Goal: Communication & Community: Connect with others

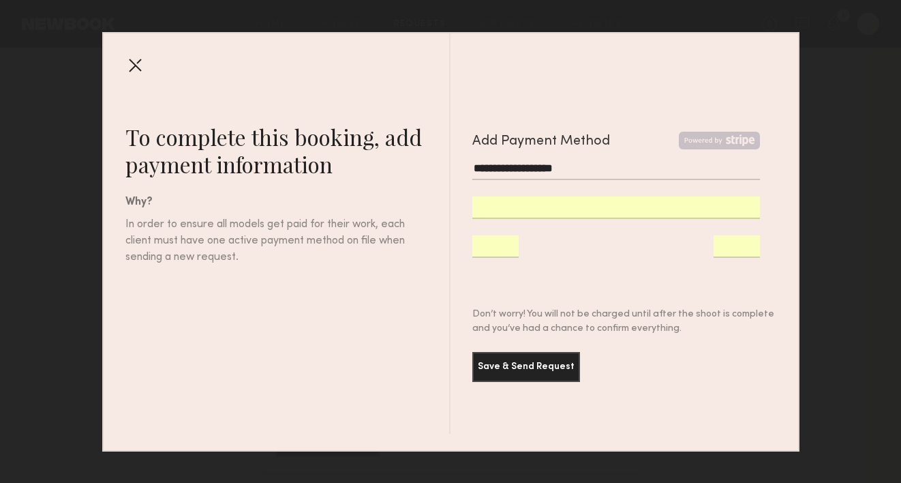
scroll to position [392, 0]
click at [134, 57] on div at bounding box center [135, 65] width 22 height 22
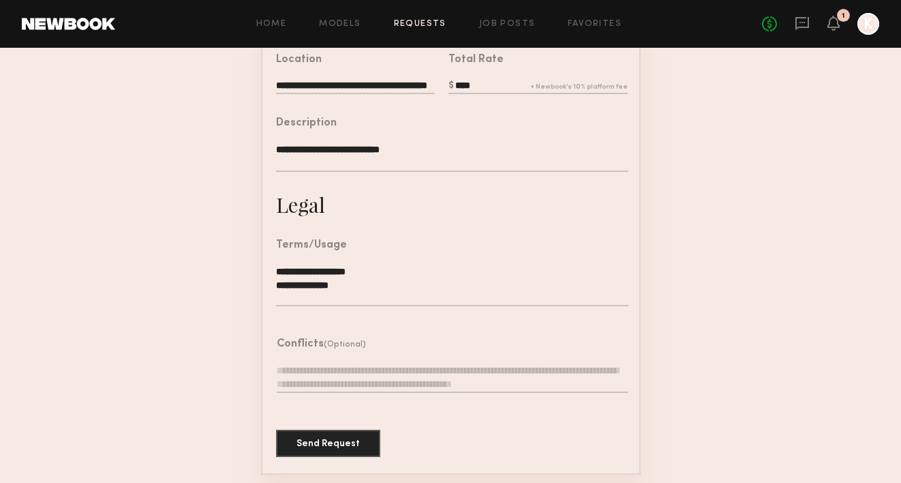
click at [104, 14] on header "Home Models Requests Job Posts Favorites Sign Out No fees up to $5,000 1 K" at bounding box center [450, 24] width 901 height 48
click at [99, 28] on link at bounding box center [68, 24] width 93 height 12
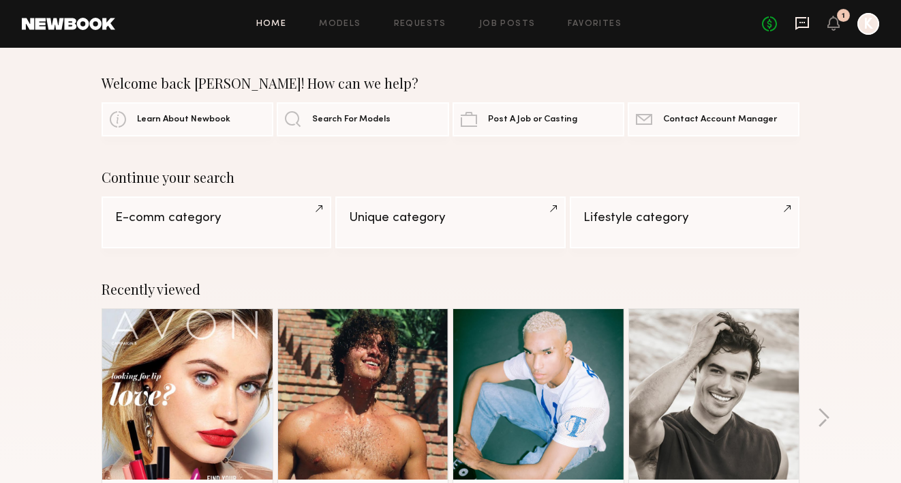
click at [807, 20] on icon at bounding box center [802, 23] width 14 height 13
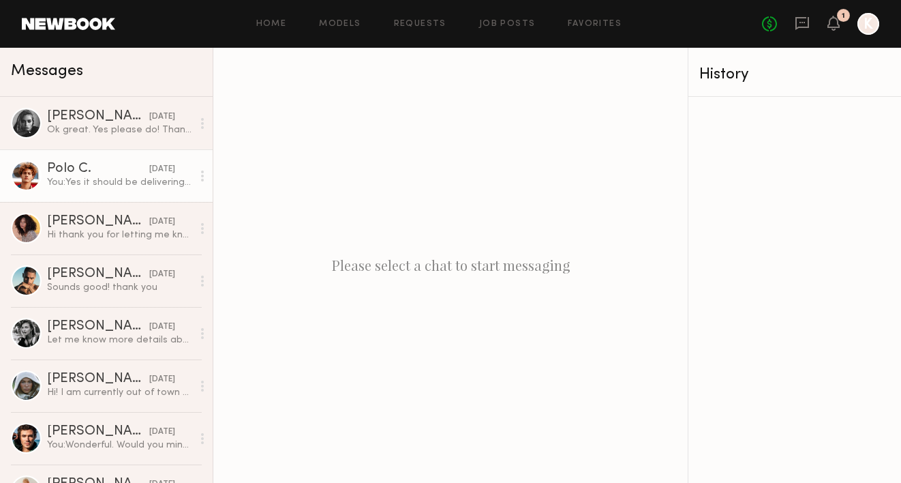
click at [123, 172] on div "Polo C." at bounding box center [98, 169] width 102 height 14
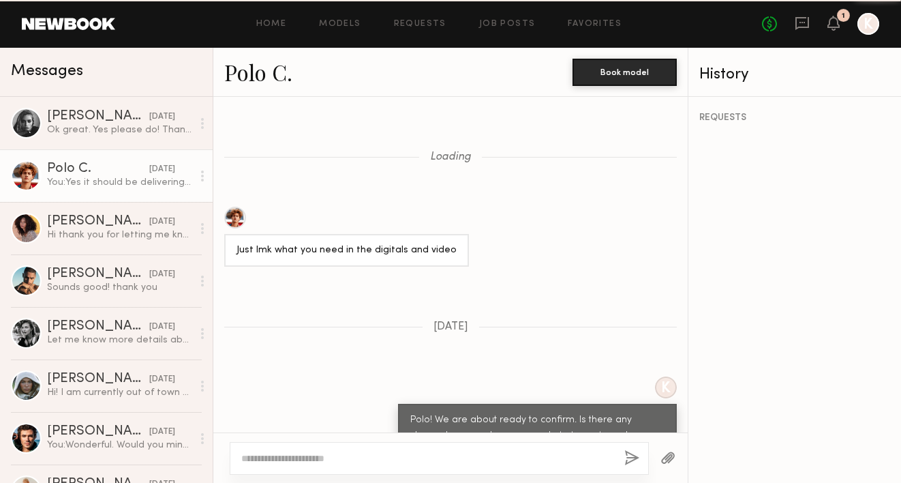
scroll to position [753, 0]
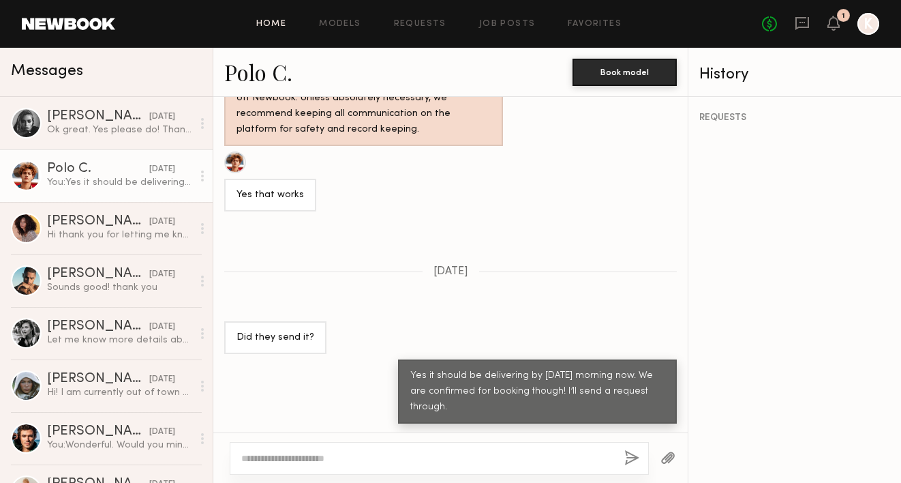
click at [273, 23] on link "Home" at bounding box center [271, 24] width 31 height 9
